Goal: Navigation & Orientation: Find specific page/section

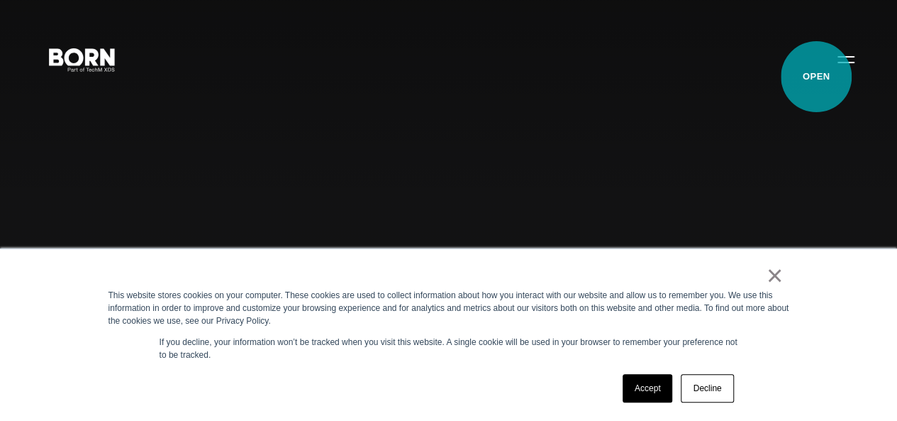
click at [829, 74] on button "Primary Menu" at bounding box center [846, 59] width 34 height 30
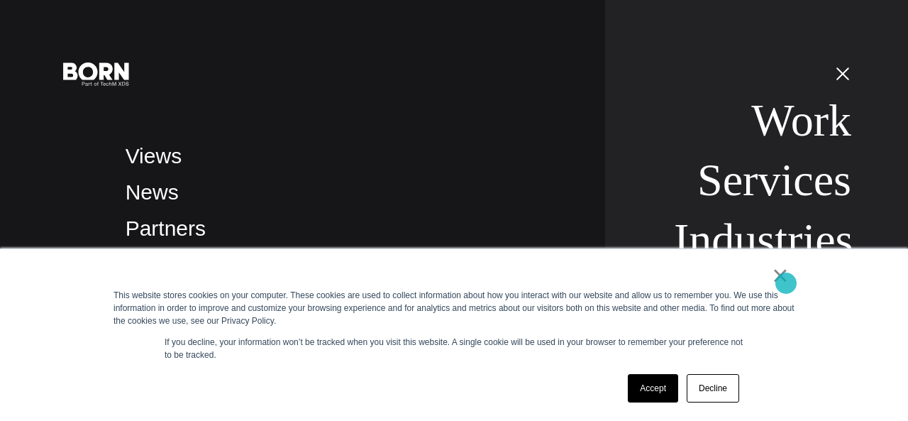
click at [786, 282] on link "×" at bounding box center [780, 275] width 17 height 13
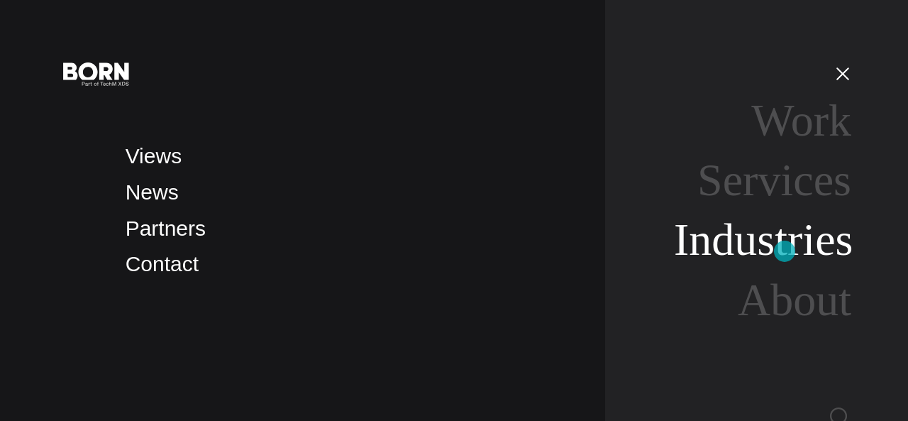
click at [784, 251] on link "Industries" at bounding box center [763, 239] width 179 height 50
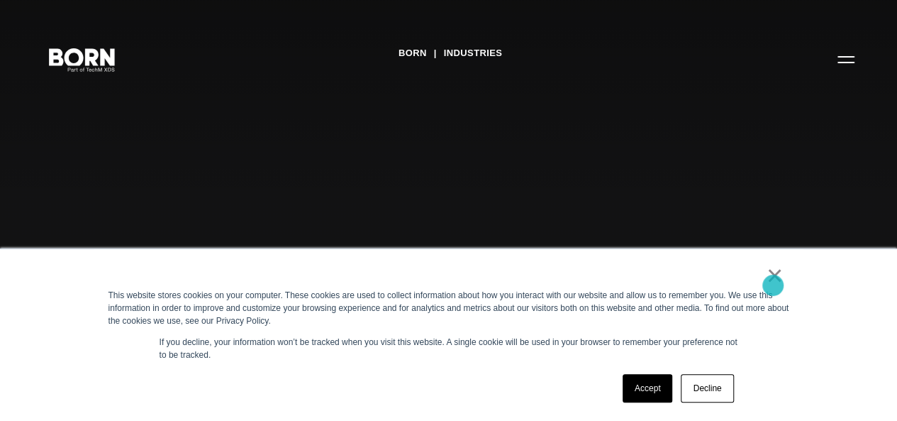
click at [773, 282] on link "×" at bounding box center [775, 275] width 17 height 13
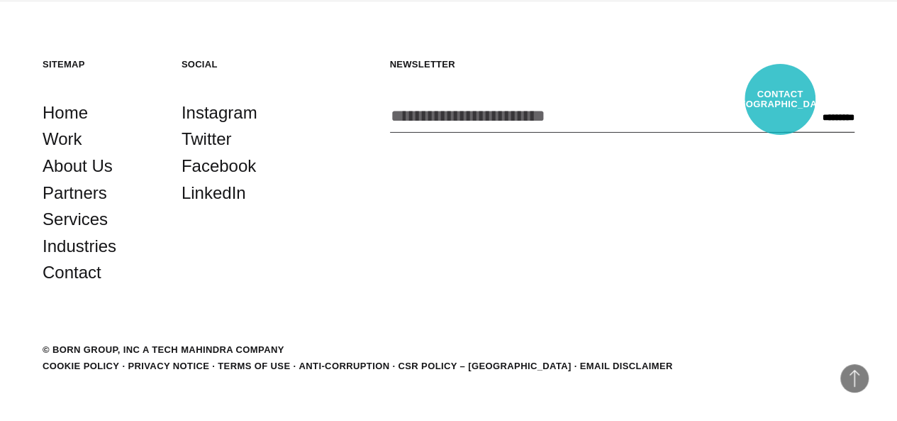
scroll to position [1992, 0]
